Goal: Information Seeking & Learning: Find specific fact

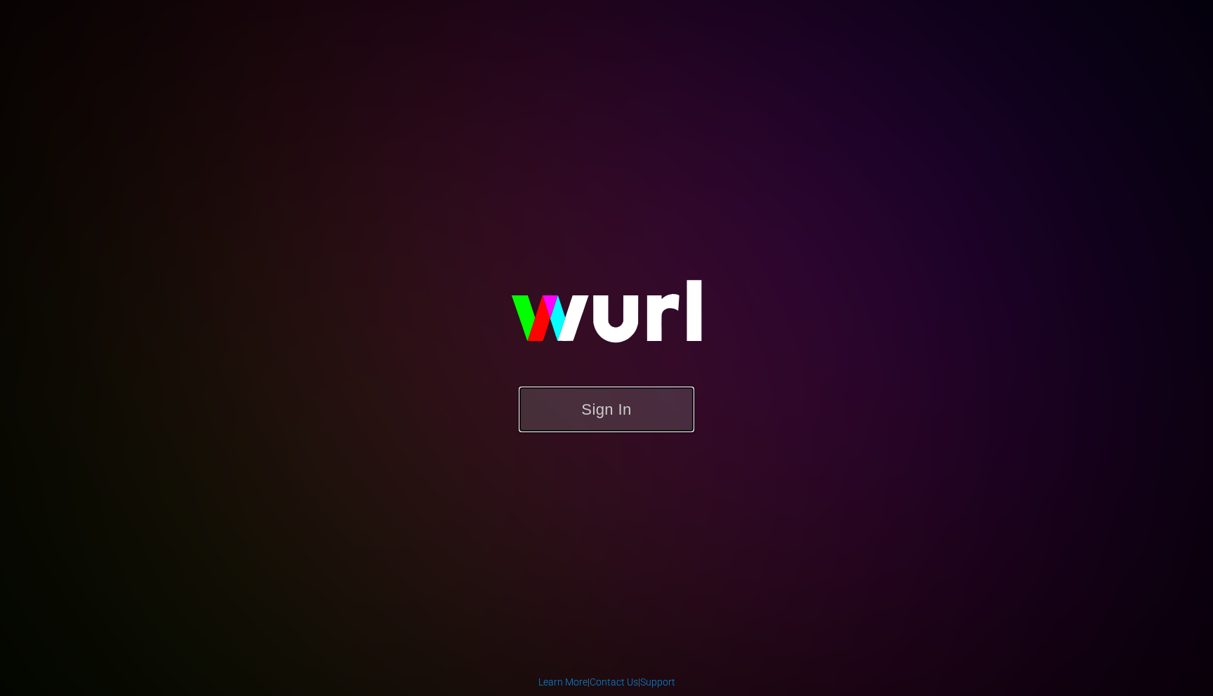
click at [556, 411] on button "Sign In" at bounding box center [606, 410] width 175 height 46
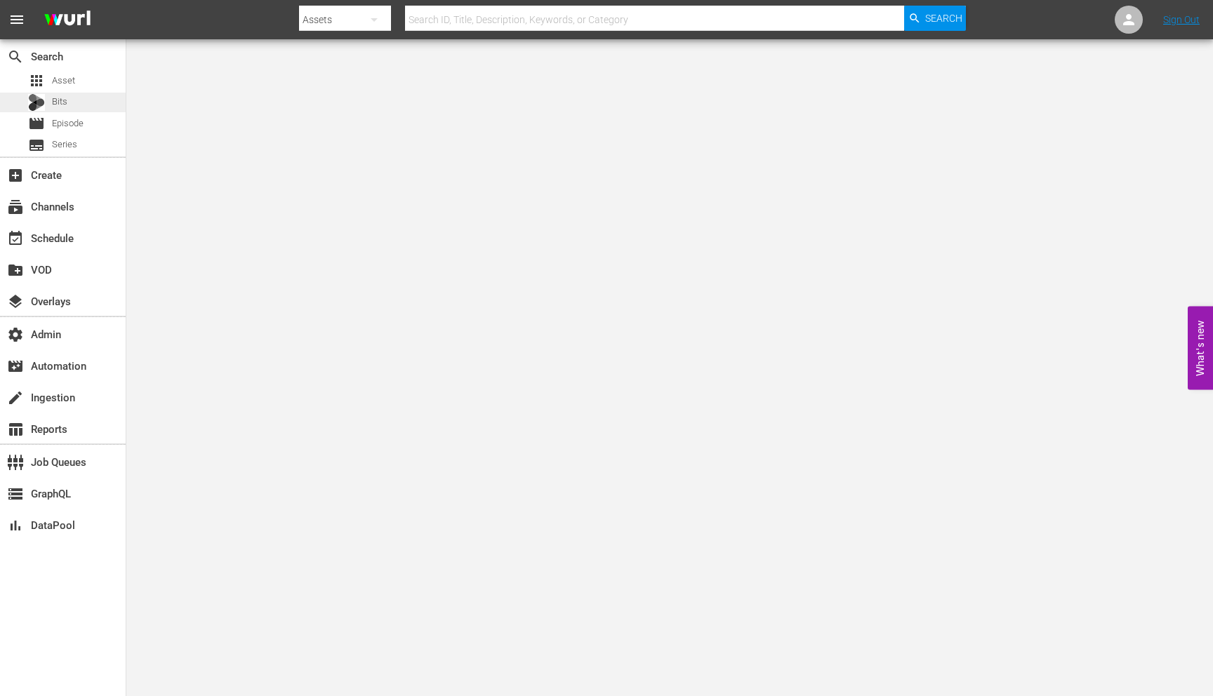
click at [55, 109] on span "Bits" at bounding box center [59, 102] width 15 height 14
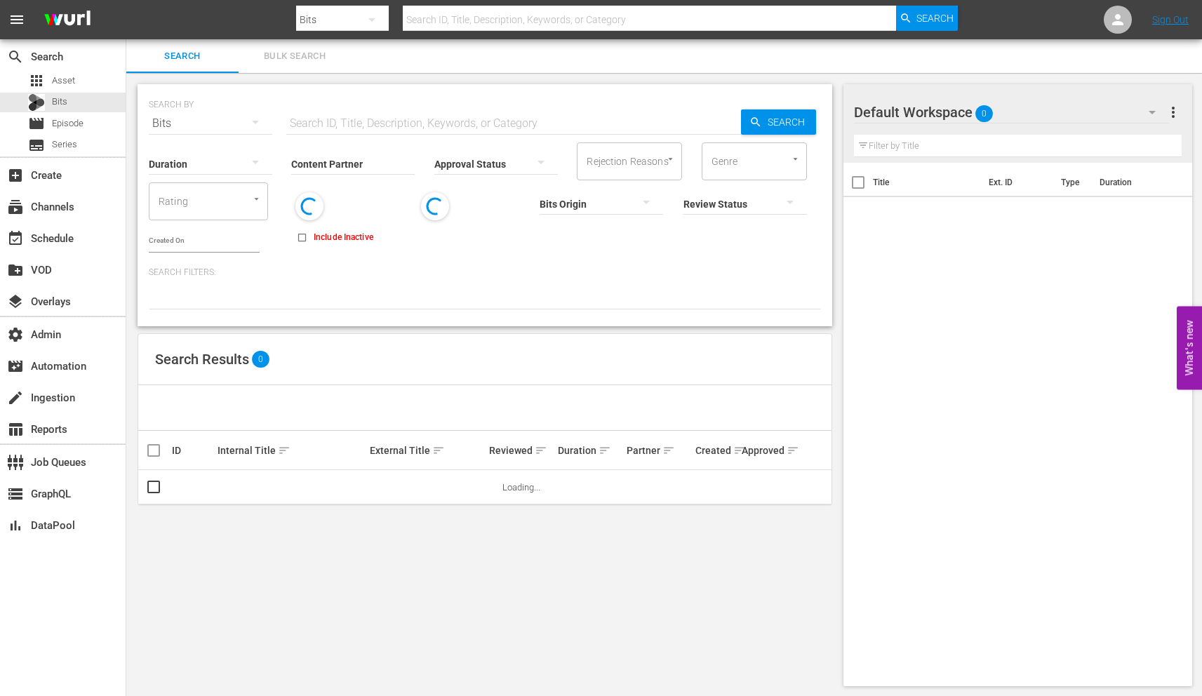
click at [477, 25] on input "text" at bounding box center [649, 20] width 493 height 34
paste input "81597974"
type input "81597974"
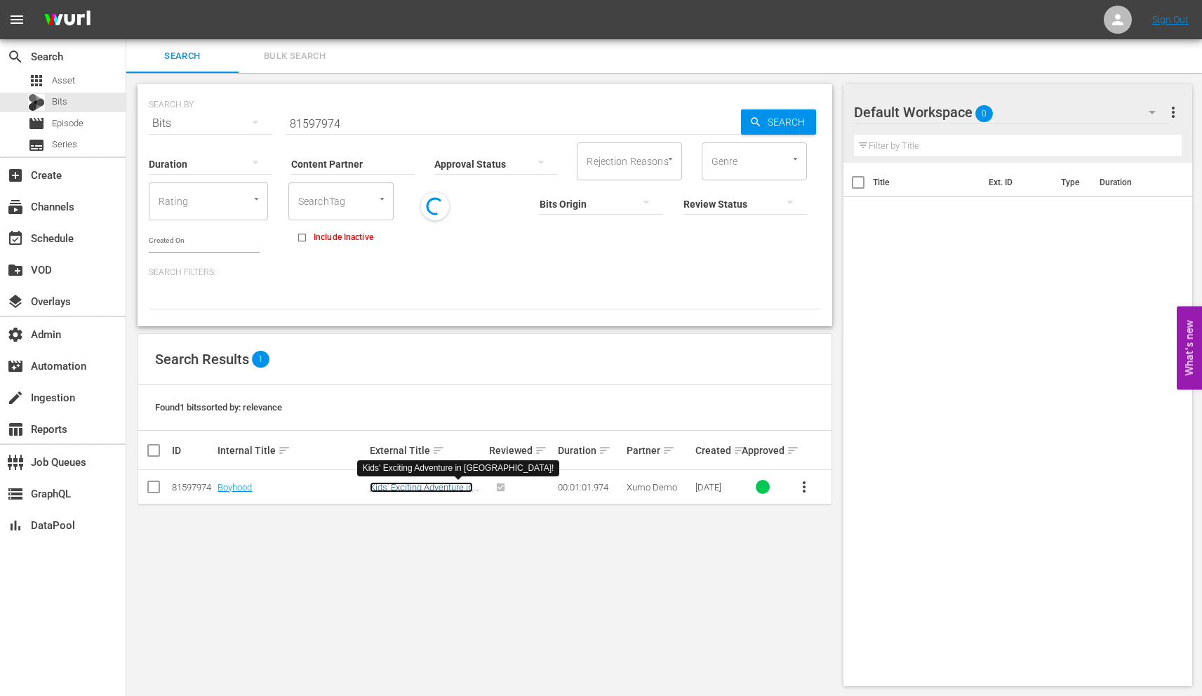
click at [397, 483] on link "Kids' Exciting Adventure in Paris!" at bounding box center [421, 492] width 103 height 21
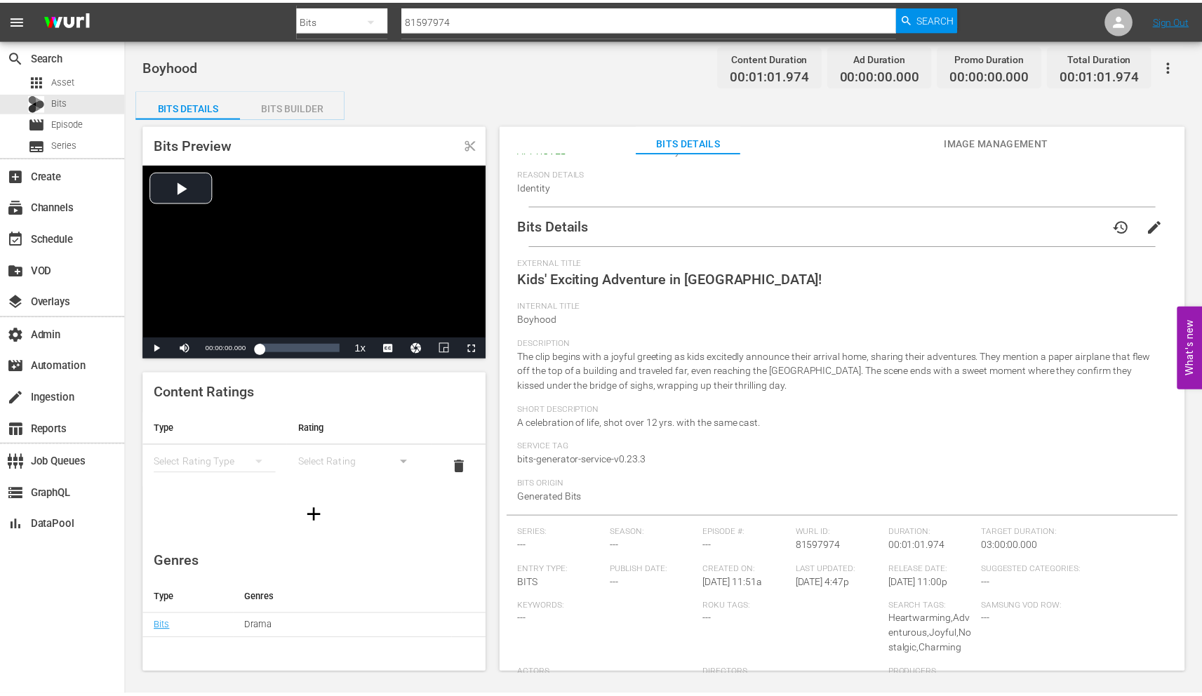
scroll to position [80, 0]
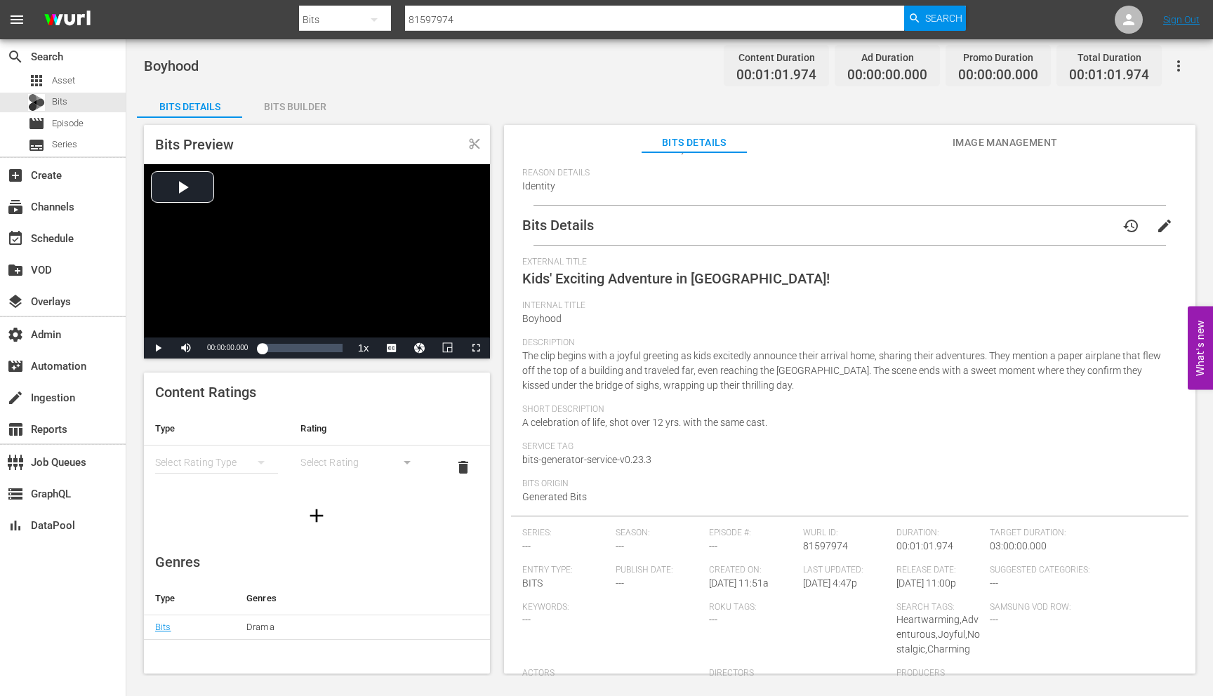
click at [445, 20] on input "81597974" at bounding box center [654, 20] width 499 height 34
paste input "2580545"
type input "82580545"
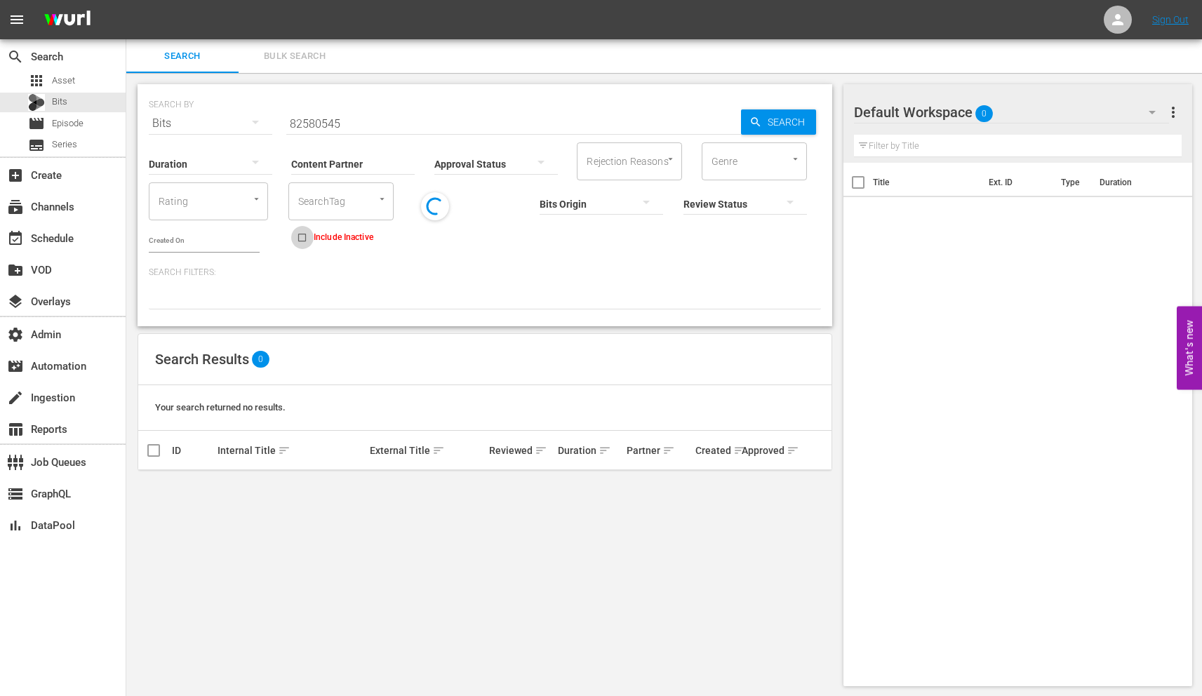
click at [292, 239] on input "Include Inactive" at bounding box center [302, 240] width 23 height 23
checkbox input "true"
click at [317, 126] on input "82580545" at bounding box center [513, 124] width 455 height 34
paste input "1597887"
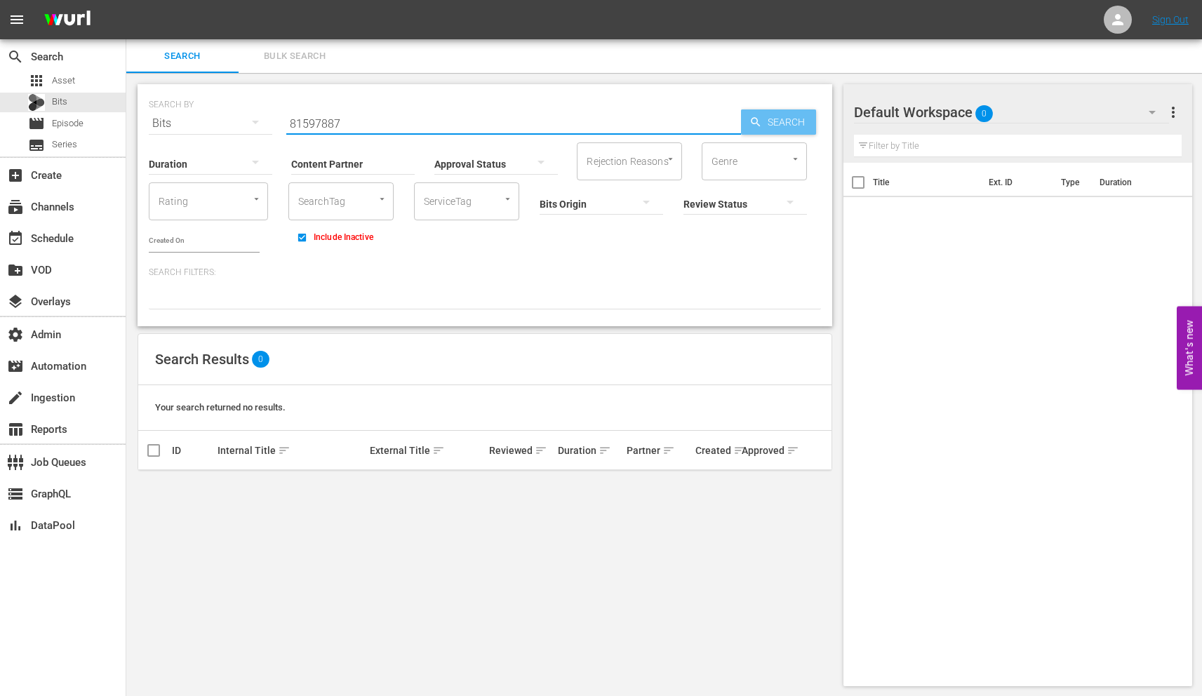
click at [760, 119] on icon "button" at bounding box center [756, 122] width 13 height 13
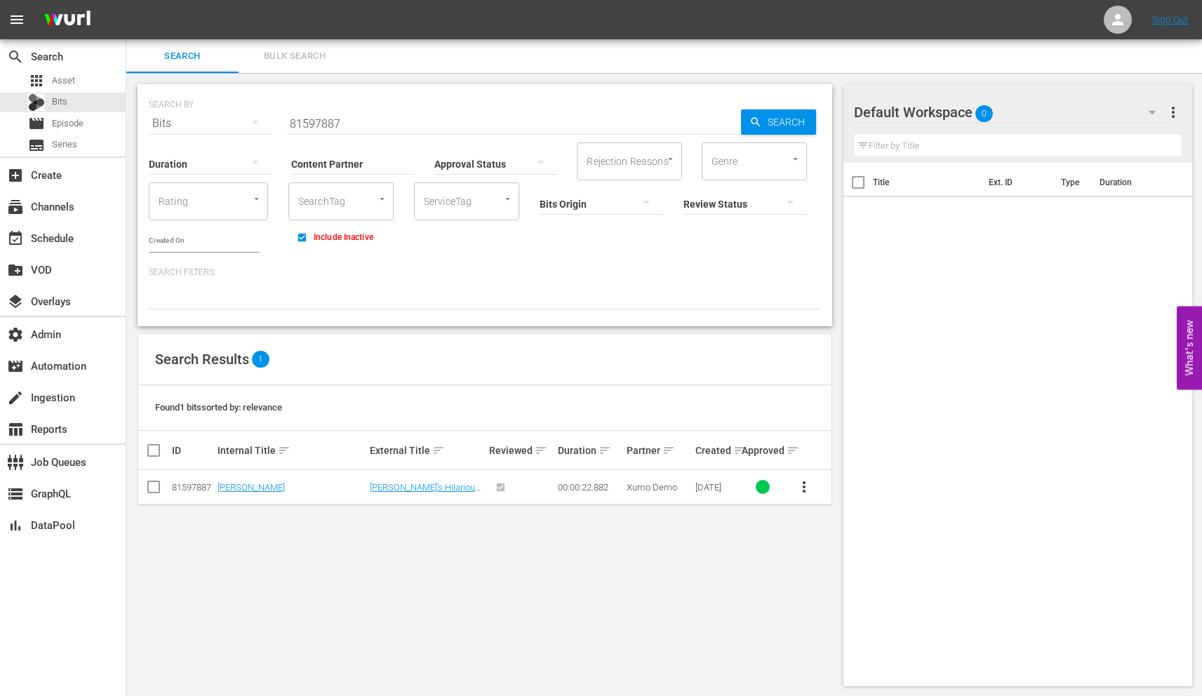
click at [310, 122] on input "81597887" at bounding box center [513, 124] width 455 height 34
paste input "950"
click at [768, 122] on span "Search" at bounding box center [789, 121] width 54 height 25
click at [314, 121] on input "81597950" at bounding box center [513, 124] width 455 height 34
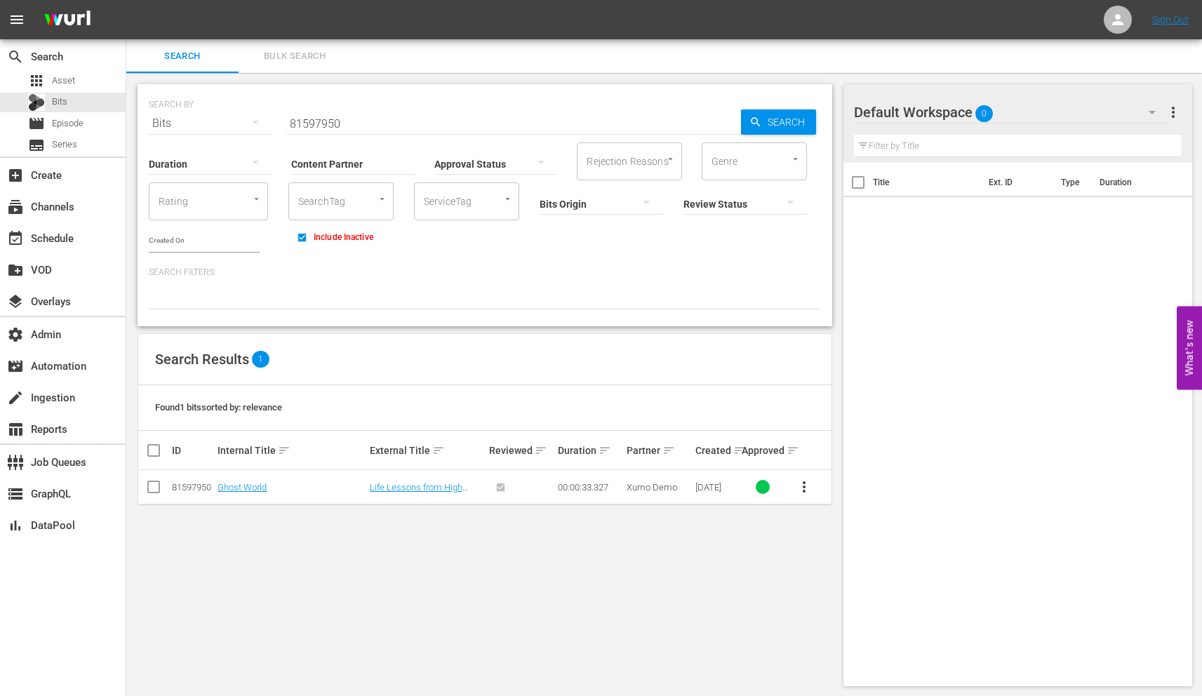
click at [314, 121] on input "81597950" at bounding box center [513, 124] width 455 height 34
paste input "895"
click at [795, 117] on span "Search" at bounding box center [789, 121] width 54 height 25
click at [292, 125] on input "81597895" at bounding box center [513, 124] width 455 height 34
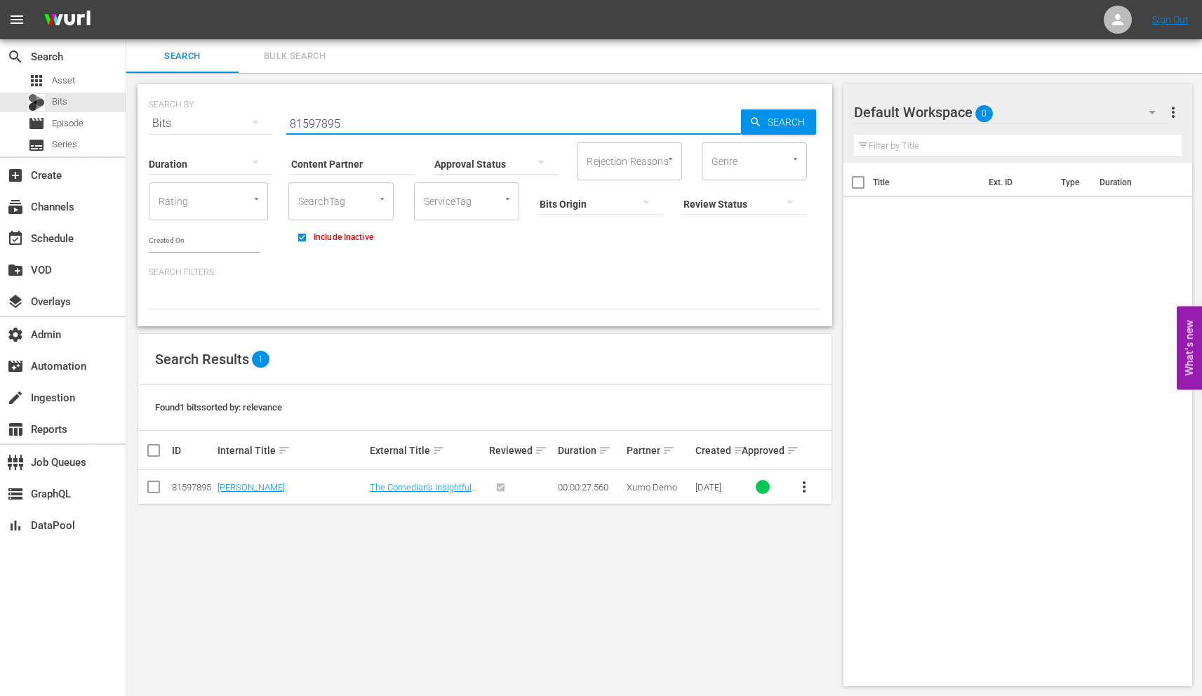
paste input "8050"
type input "81598050"
click at [763, 123] on span "Search" at bounding box center [789, 121] width 54 height 25
